Goal: Check status: Check status

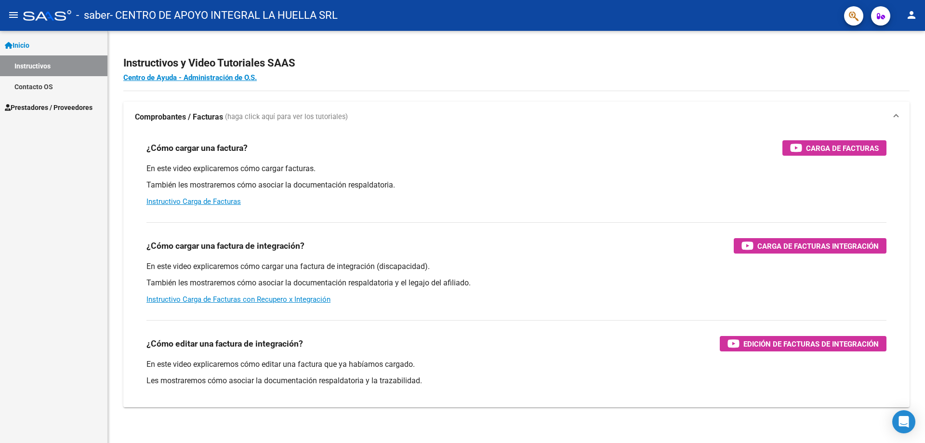
click at [40, 86] on link "Contacto OS" at bounding box center [53, 86] width 107 height 21
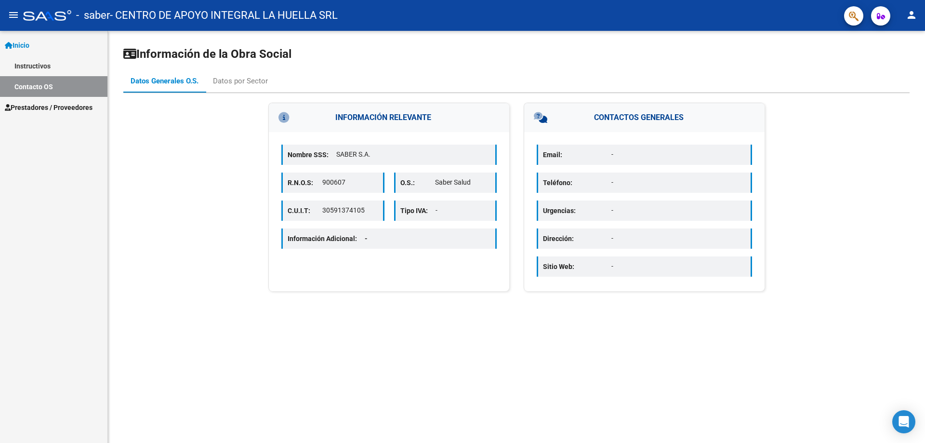
click at [39, 106] on span "Prestadores / Proveedores" at bounding box center [49, 107] width 88 height 11
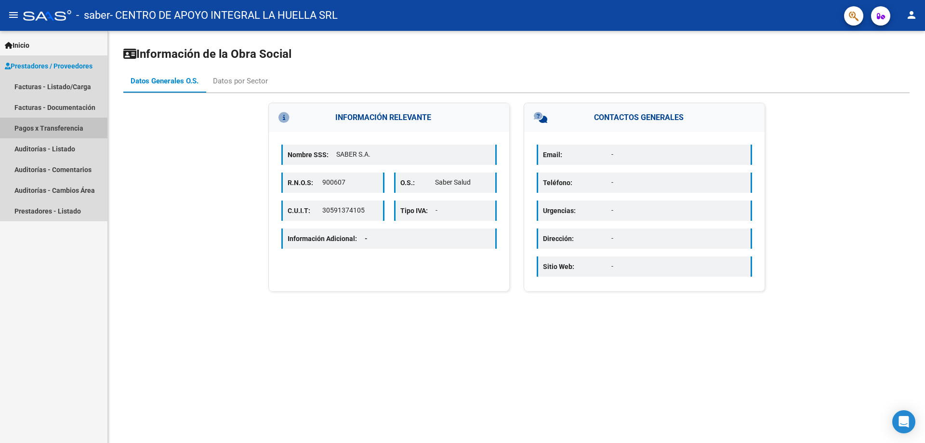
click at [39, 129] on link "Pagos x Transferencia" at bounding box center [53, 127] width 107 height 21
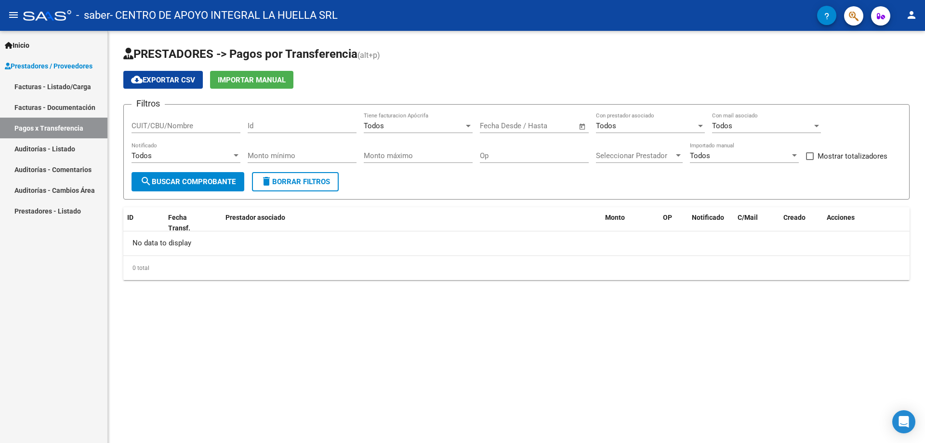
click at [176, 126] on input "CUIT/CBU/Nombre" at bounding box center [185, 125] width 109 height 9
type input "30716231107"
click at [196, 179] on span "search Buscar Comprobante" at bounding box center [187, 181] width 95 height 9
click at [61, 126] on link "Pagos x Transferencia" at bounding box center [53, 127] width 107 height 21
click at [239, 156] on div at bounding box center [236, 156] width 9 height 8
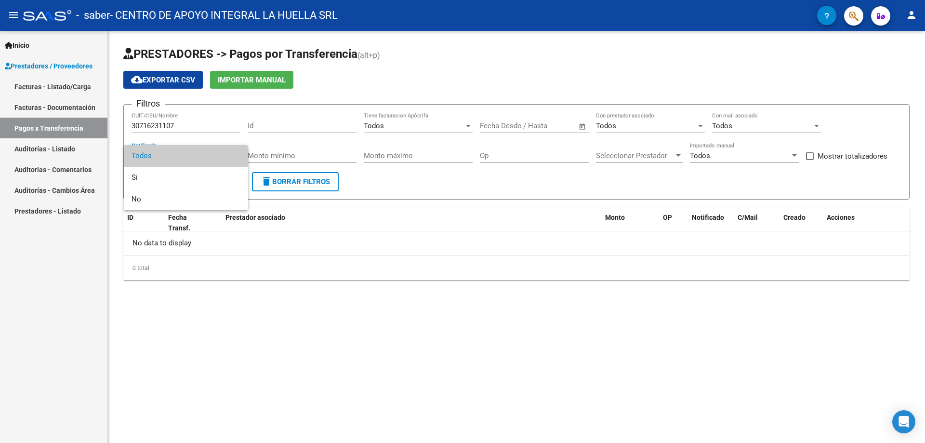
click at [323, 125] on div at bounding box center [462, 221] width 925 height 443
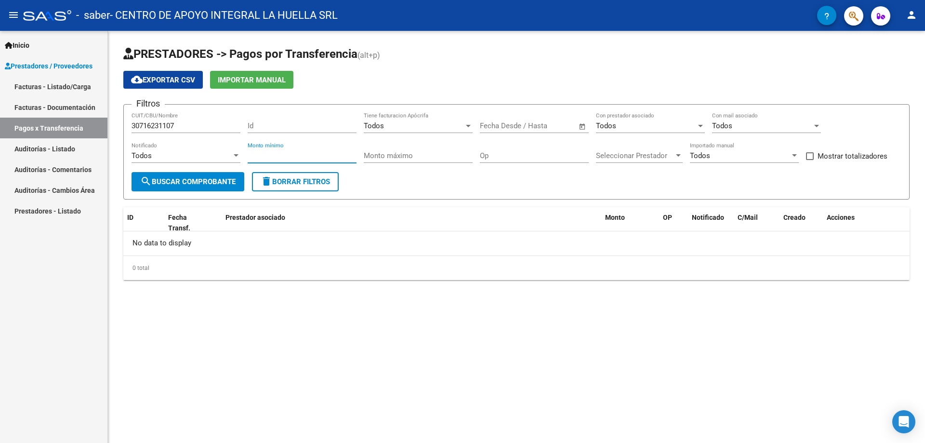
click at [319, 153] on input "Monto mínimo" at bounding box center [302, 155] width 109 height 9
type input "475830"
drag, startPoint x: 279, startPoint y: 155, endPoint x: 240, endPoint y: 158, distance: 38.6
click at [240, 158] on div "Filtros 30716231107 CUIT/CBU/Nombre Id Todos Tiene facturacion Apócrifa Fecha i…" at bounding box center [516, 142] width 770 height 60
type input "36"
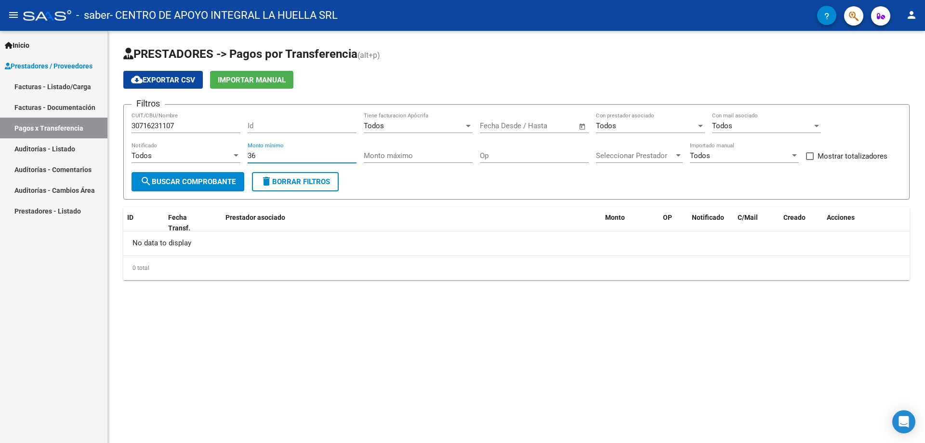
click at [299, 183] on span "delete Borrar Filtros" at bounding box center [295, 181] width 69 height 9
click at [170, 130] on input "CUIT/CBU/Nombre" at bounding box center [185, 125] width 109 height 9
click at [393, 127] on div "Todos" at bounding box center [414, 125] width 100 height 9
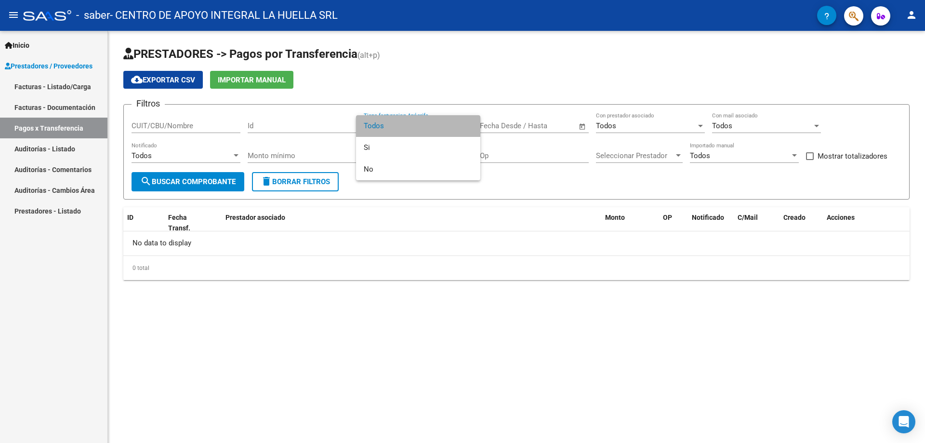
click at [393, 127] on span "Todos" at bounding box center [418, 126] width 109 height 22
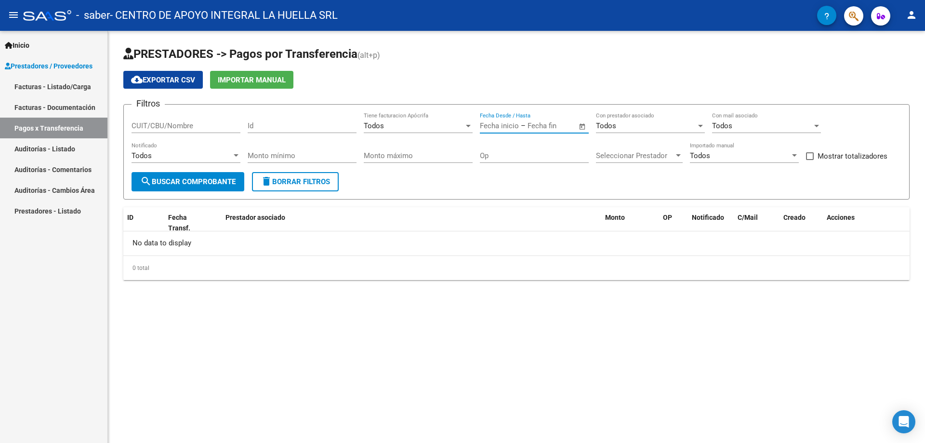
click at [527, 128] on input "text" at bounding box center [550, 125] width 47 height 9
click at [593, 155] on button "Previous month" at bounding box center [590, 153] width 19 height 19
click at [592, 155] on button "Previous month" at bounding box center [590, 153] width 19 height 19
click at [605, 151] on span "Next month" at bounding box center [610, 153] width 19 height 19
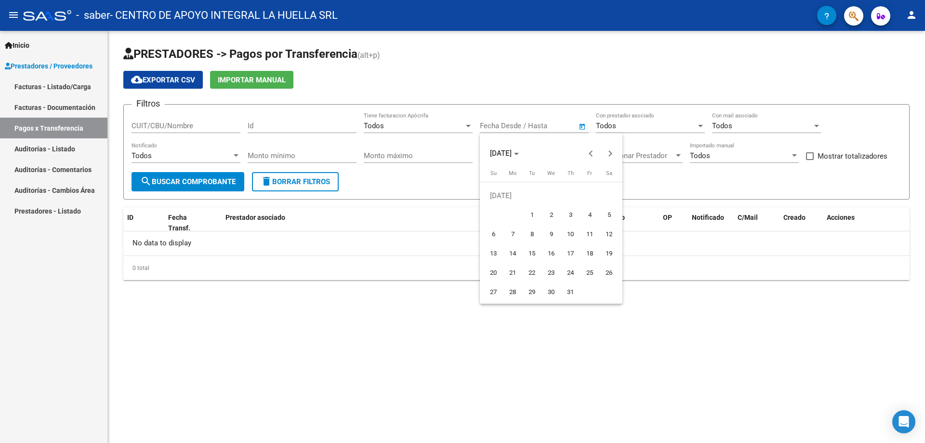
click at [535, 220] on span "1" at bounding box center [531, 214] width 17 height 17
type input "[DATE]"
click at [653, 124] on div at bounding box center [462, 221] width 925 height 443
click at [700, 125] on div at bounding box center [700, 126] width 5 height 2
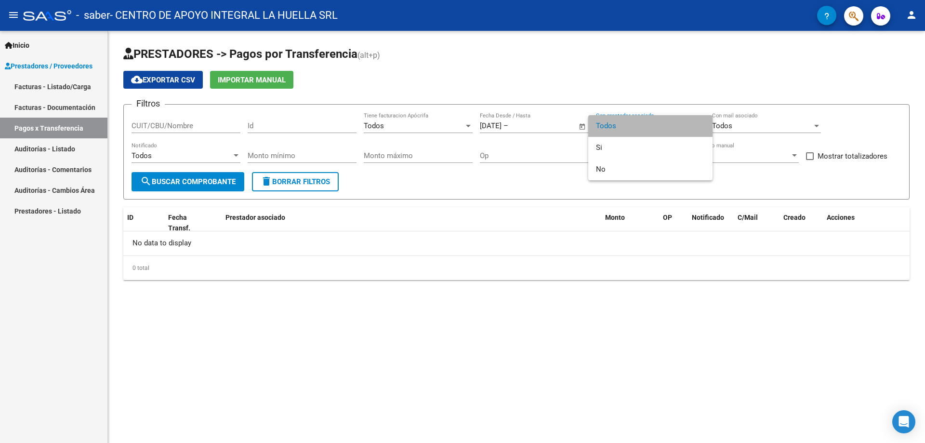
click at [700, 125] on span "Todos" at bounding box center [650, 126] width 109 height 22
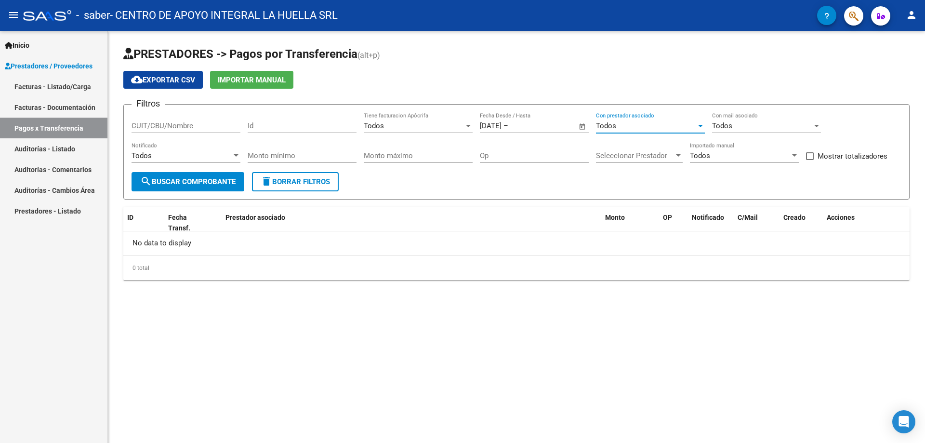
click at [674, 157] on div at bounding box center [678, 156] width 9 height 8
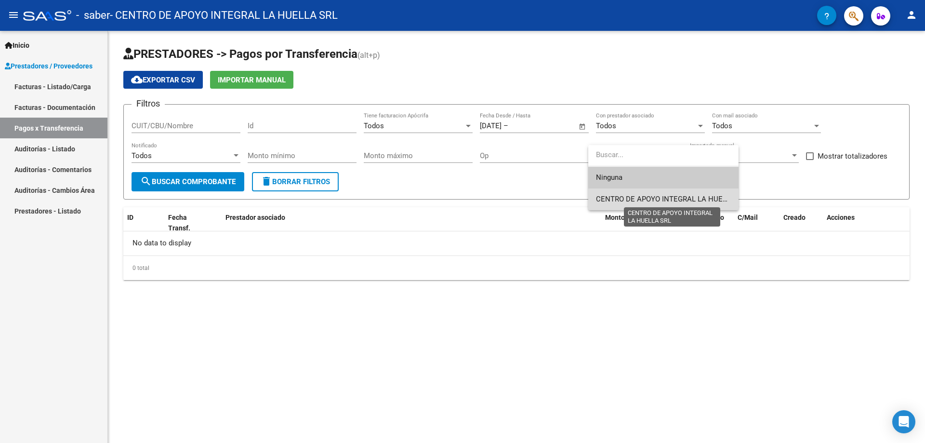
click at [662, 197] on span "CENTRO DE APOYO INTEGRAL LA HUELLA SRL" at bounding box center [673, 199] width 154 height 9
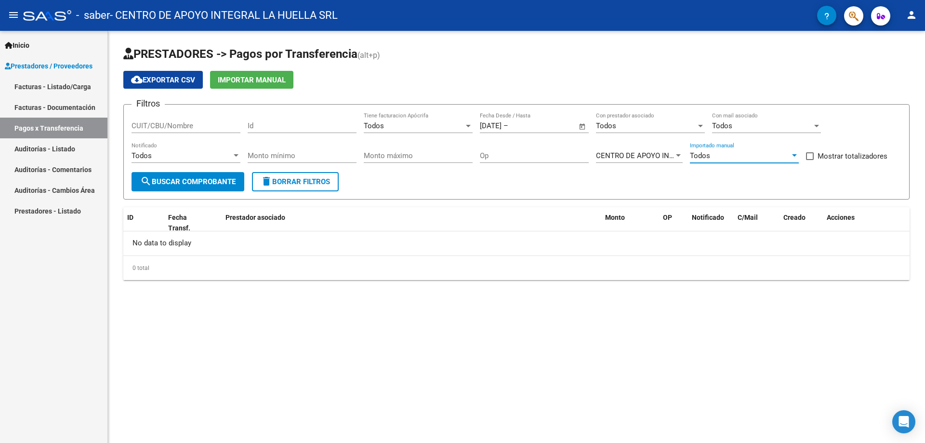
click at [791, 157] on div at bounding box center [794, 156] width 9 height 8
click at [791, 157] on span "Todos" at bounding box center [744, 156] width 109 height 22
click at [214, 125] on input "CUIT/CBU/Nombre" at bounding box center [185, 125] width 109 height 9
type input "30716231107"
click at [140, 181] on mat-icon "search" at bounding box center [146, 181] width 12 height 12
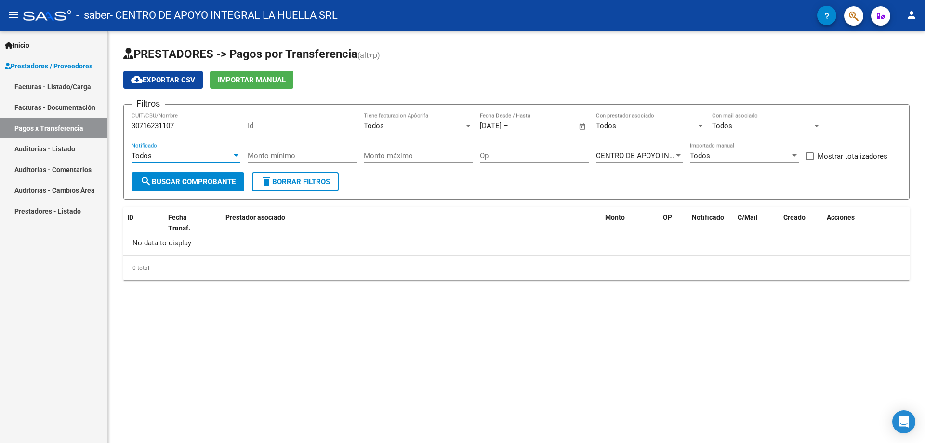
click at [234, 154] on div at bounding box center [236, 156] width 9 height 8
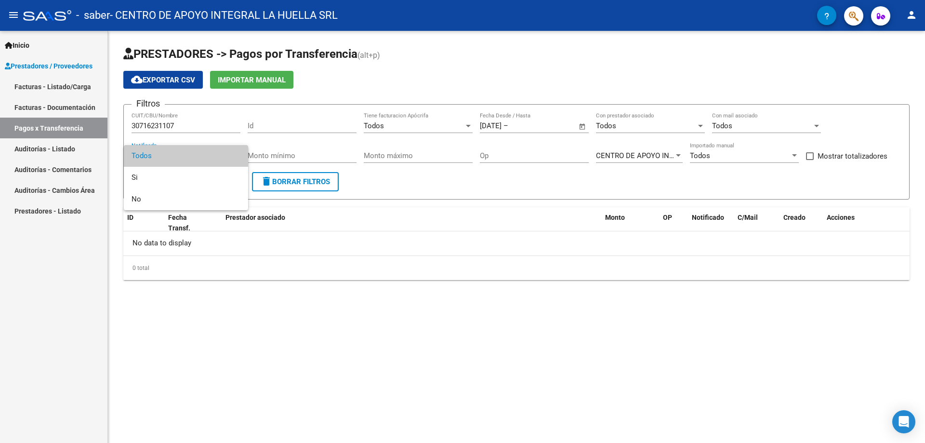
click at [234, 154] on span "Todos" at bounding box center [185, 156] width 109 height 22
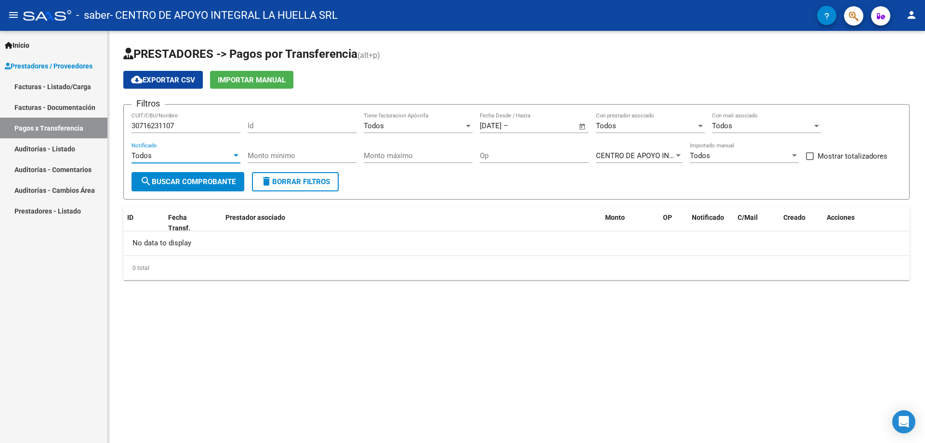
click at [327, 121] on input "Id" at bounding box center [302, 125] width 109 height 9
click at [442, 129] on div "Todos" at bounding box center [414, 125] width 100 height 9
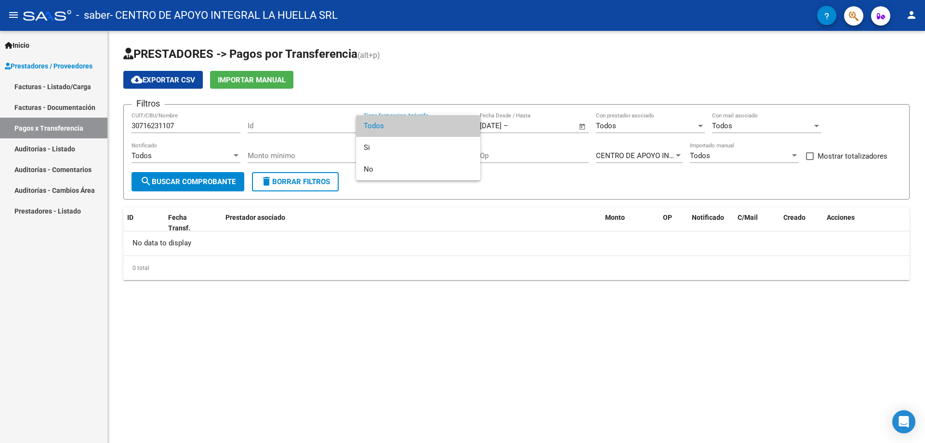
click at [442, 129] on span "Todos" at bounding box center [418, 126] width 109 height 22
click at [810, 156] on span at bounding box center [810, 156] width 8 height 8
click at [809, 160] on input "Mostrar totalizadores" at bounding box center [809, 160] width 0 height 0
checkbox input "true"
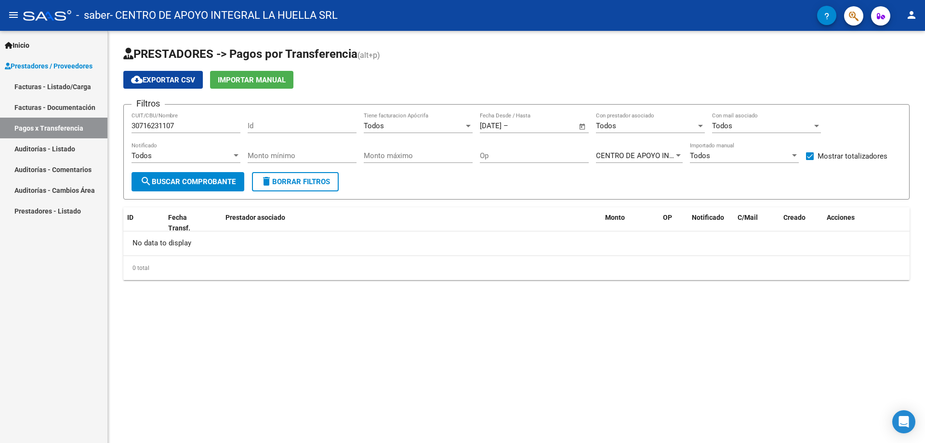
click at [208, 177] on span "search Buscar Comprobante" at bounding box center [187, 181] width 95 height 9
click at [68, 131] on link "Pagos x Transferencia" at bounding box center [53, 127] width 107 height 21
click at [10, 50] on span "Inicio" at bounding box center [17, 45] width 25 height 11
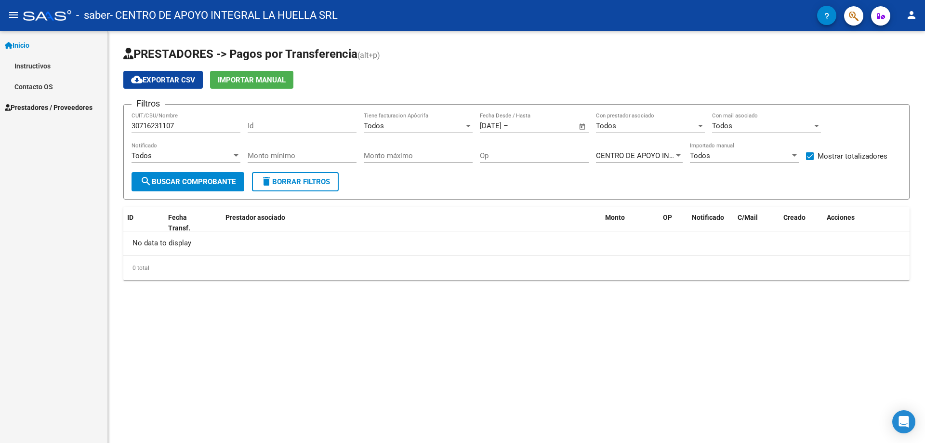
click at [14, 16] on mat-icon "menu" at bounding box center [14, 15] width 12 height 12
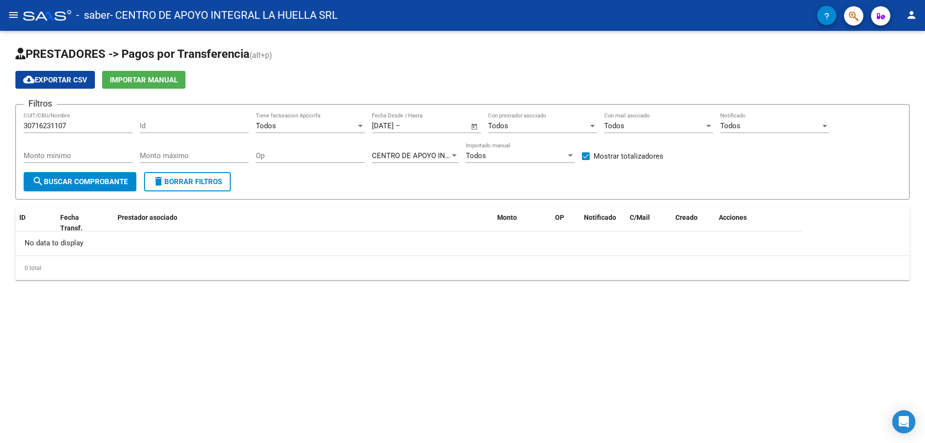
click at [11, 19] on mat-icon "menu" at bounding box center [14, 15] width 12 height 12
